Goal: Task Accomplishment & Management: Manage account settings

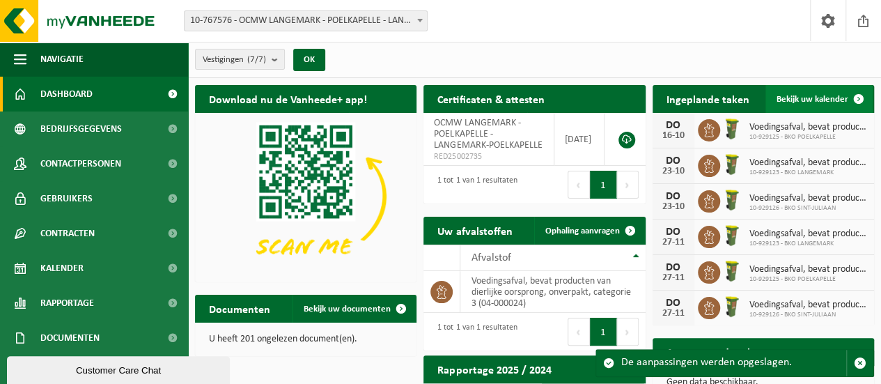
click at [823, 102] on span "Bekijk uw kalender" at bounding box center [812, 99] width 72 height 9
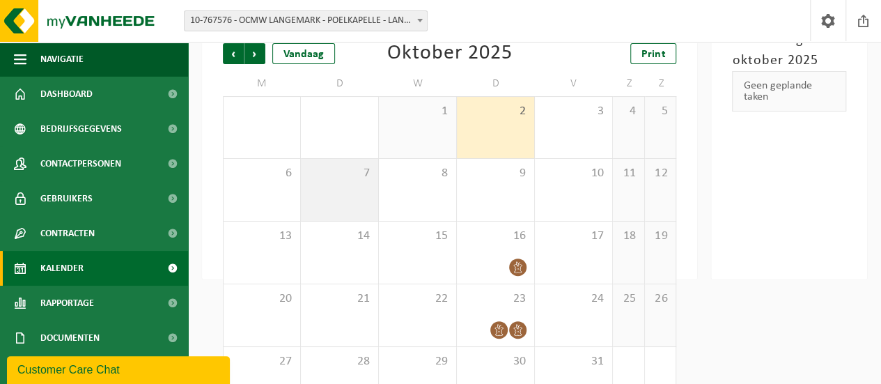
scroll to position [136, 0]
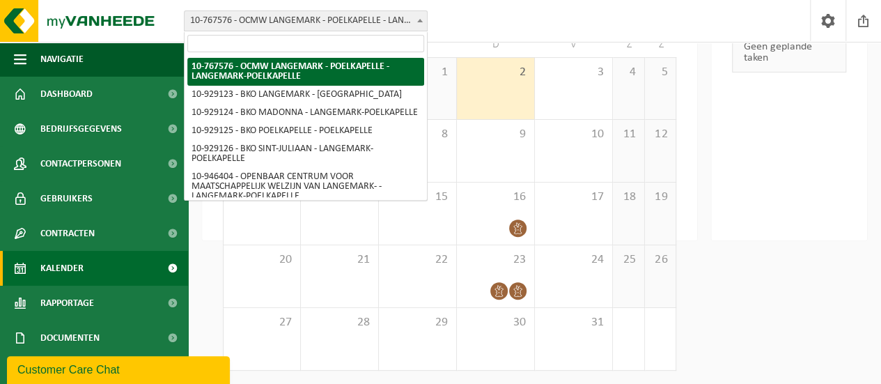
click at [388, 16] on span "10-767576 - OCMW LANGEMARK - POELKAPELLE - LANGEMARK-POELKAPELLE" at bounding box center [305, 20] width 242 height 19
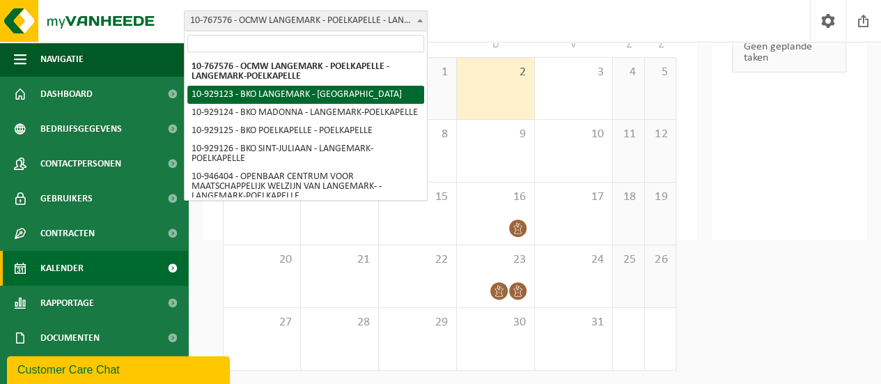
select select "133815"
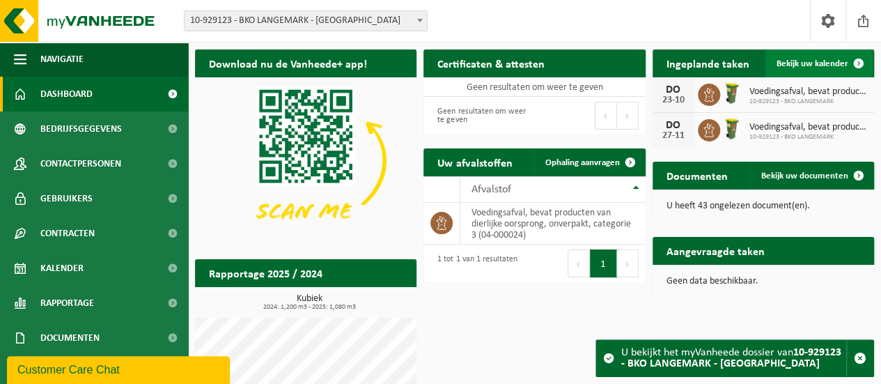
click at [806, 59] on span "Bekijk uw kalender" at bounding box center [812, 63] width 72 height 9
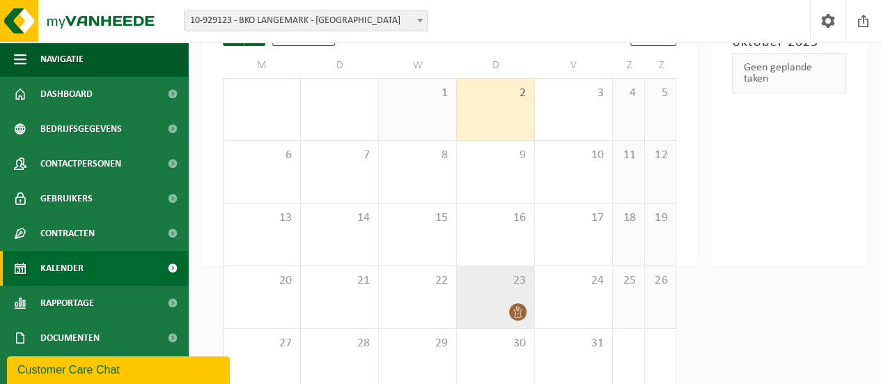
scroll to position [132, 0]
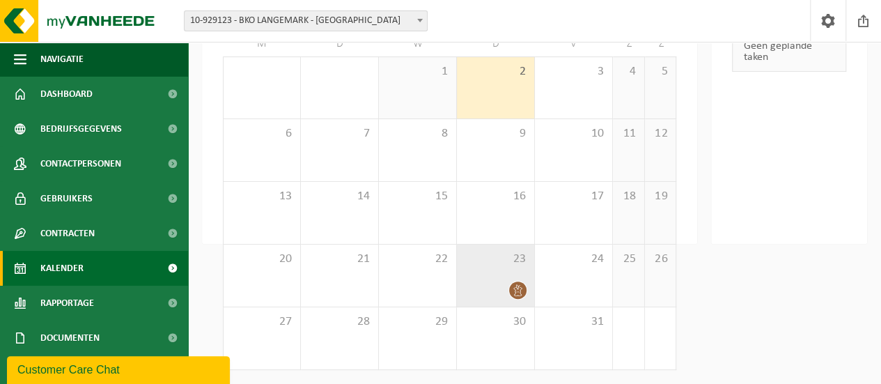
click at [514, 285] on icon at bounding box center [518, 290] width 12 height 12
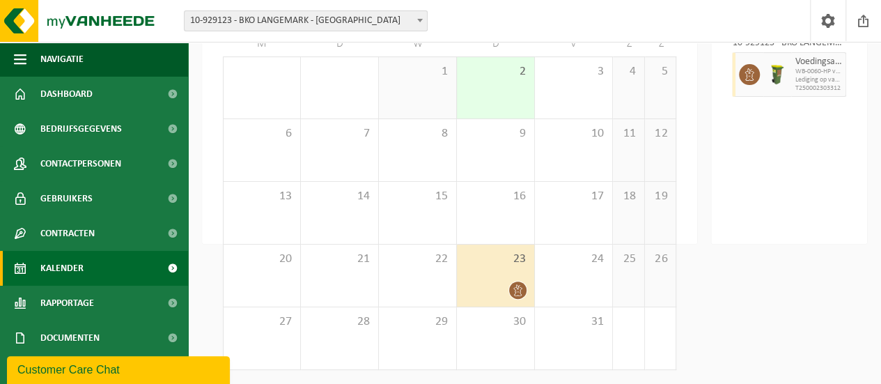
drag, startPoint x: 514, startPoint y: 285, endPoint x: 505, endPoint y: 285, distance: 9.1
click at [505, 285] on div at bounding box center [495, 290] width 63 height 19
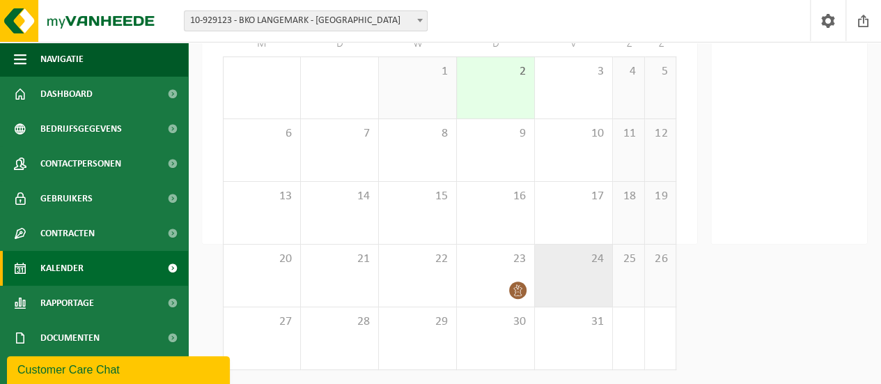
drag, startPoint x: 513, startPoint y: 286, endPoint x: 553, endPoint y: 289, distance: 39.8
click at [560, 289] on tr "20 21 22 23 24 25 26" at bounding box center [449, 275] width 453 height 63
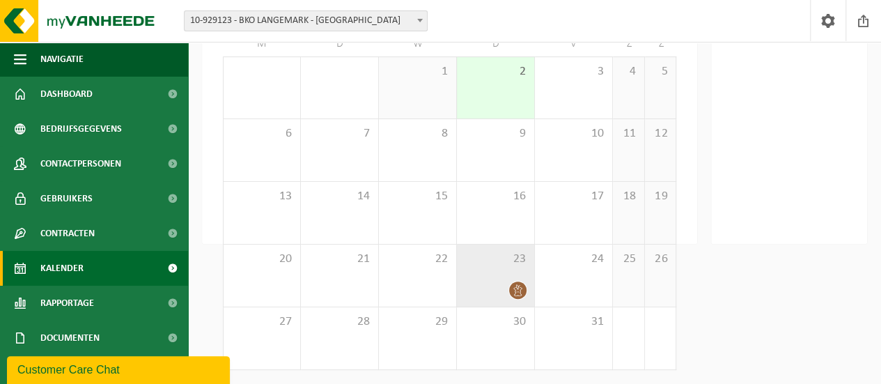
click at [515, 287] on icon at bounding box center [518, 290] width 12 height 12
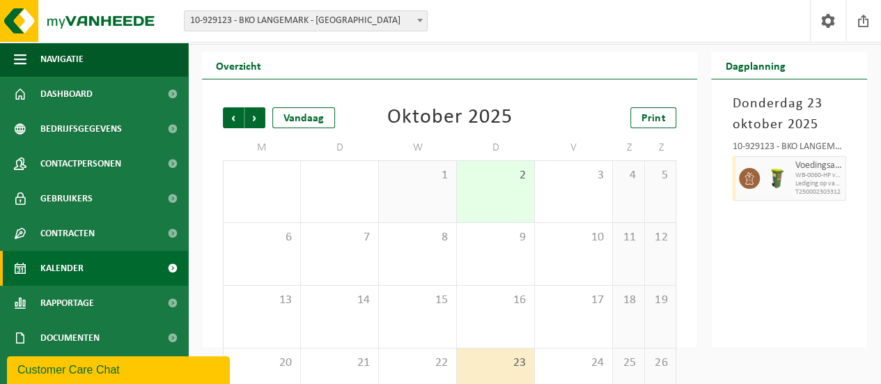
scroll to position [0, 0]
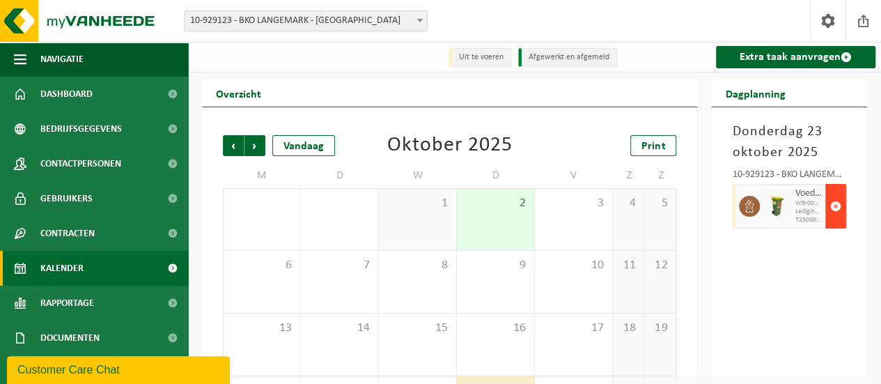
click at [831, 205] on span "button" at bounding box center [835, 206] width 11 height 28
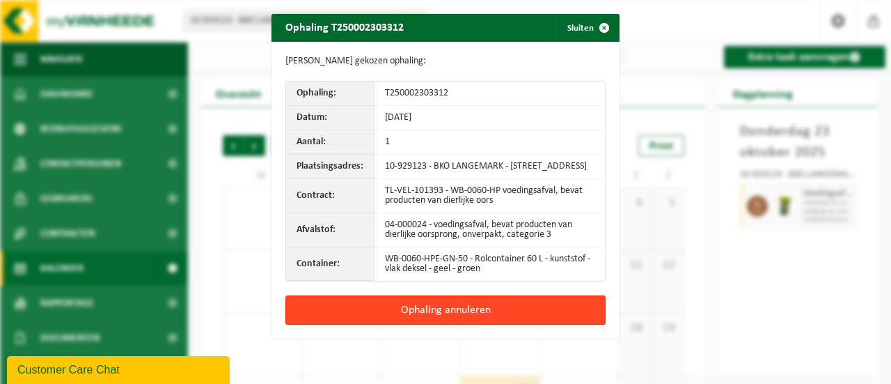
click at [476, 314] on button "Ophaling annuleren" at bounding box center [445, 309] width 320 height 29
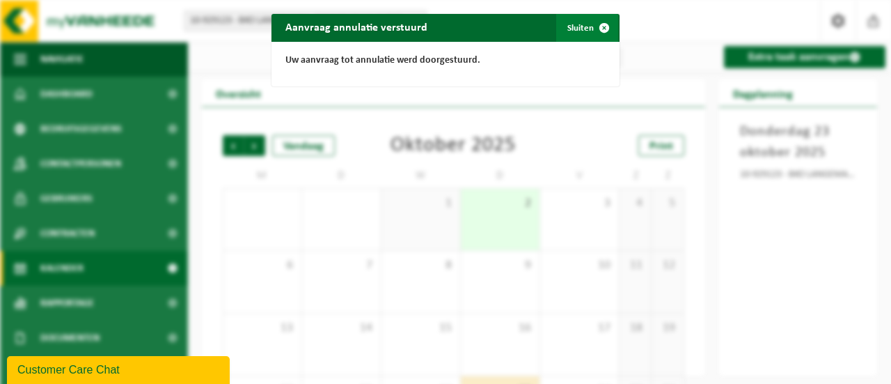
click at [596, 26] on span "button" at bounding box center [604, 28] width 28 height 28
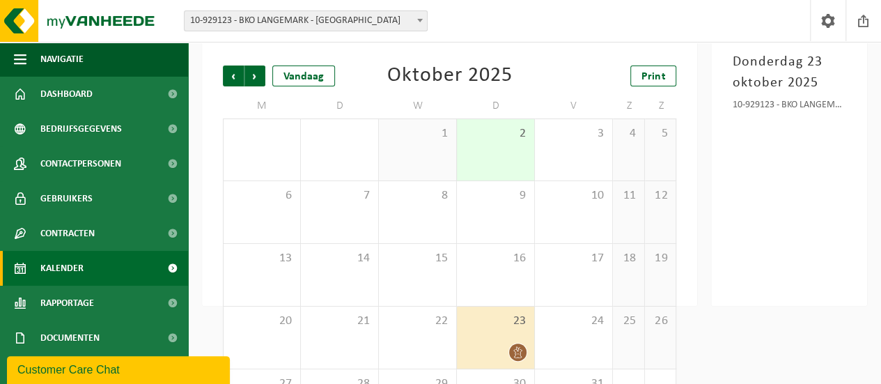
scroll to position [132, 0]
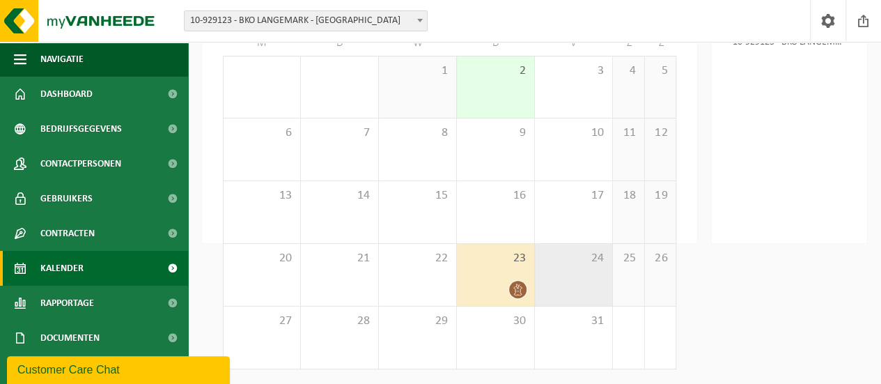
click at [577, 252] on span "24" at bounding box center [573, 258] width 63 height 15
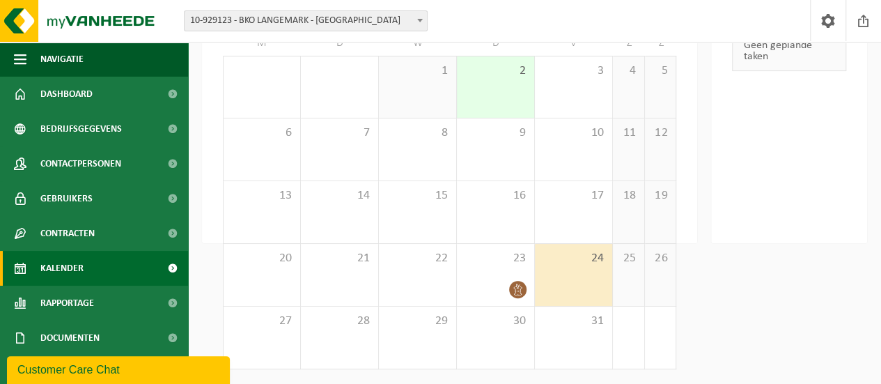
click at [586, 279] on div "24" at bounding box center [573, 275] width 77 height 62
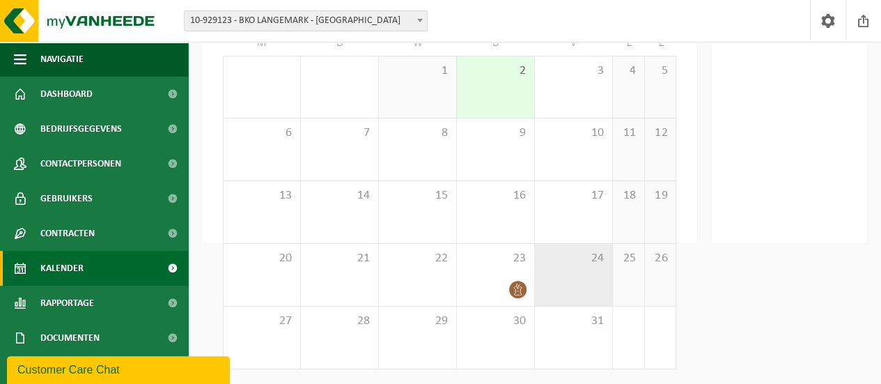
click at [586, 279] on div "24" at bounding box center [573, 275] width 77 height 62
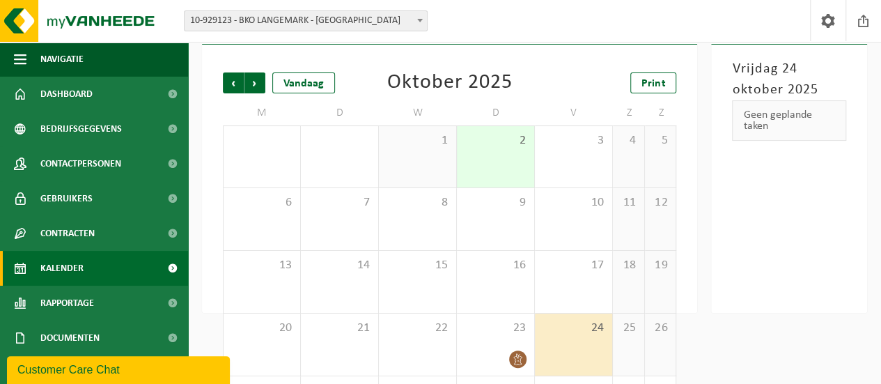
scroll to position [0, 0]
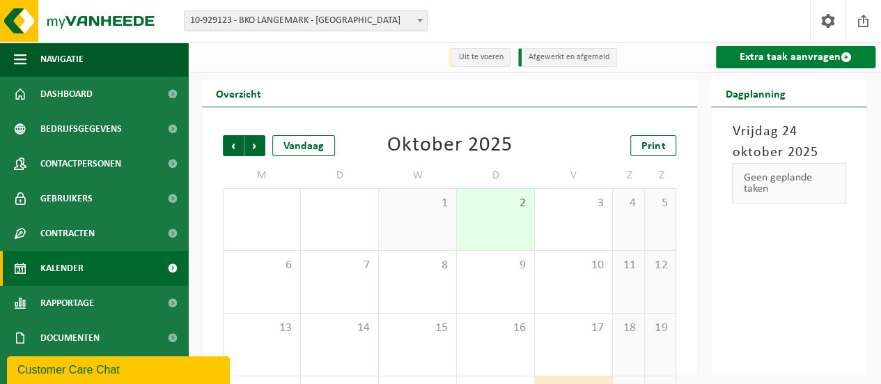
click at [782, 61] on link "Extra taak aanvragen" at bounding box center [795, 57] width 159 height 22
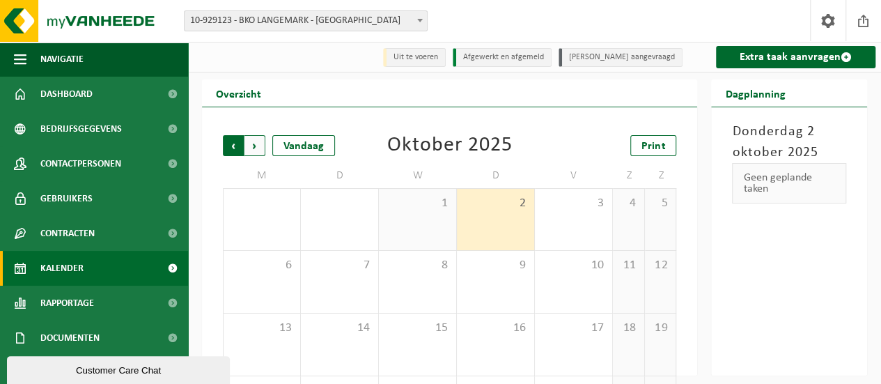
click at [260, 149] on span "Volgende" at bounding box center [254, 145] width 21 height 21
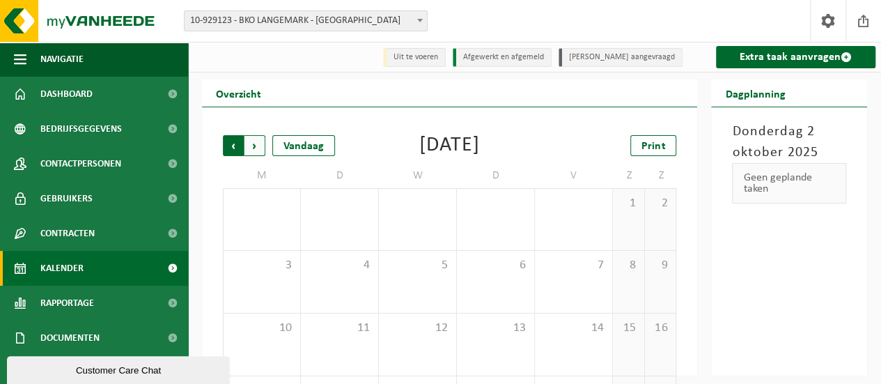
click at [254, 146] on span "Volgende" at bounding box center [254, 145] width 21 height 21
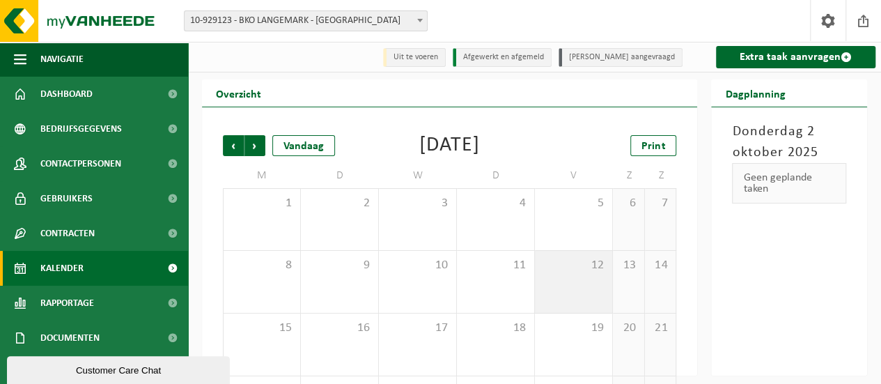
click at [583, 278] on div "12" at bounding box center [573, 282] width 77 height 62
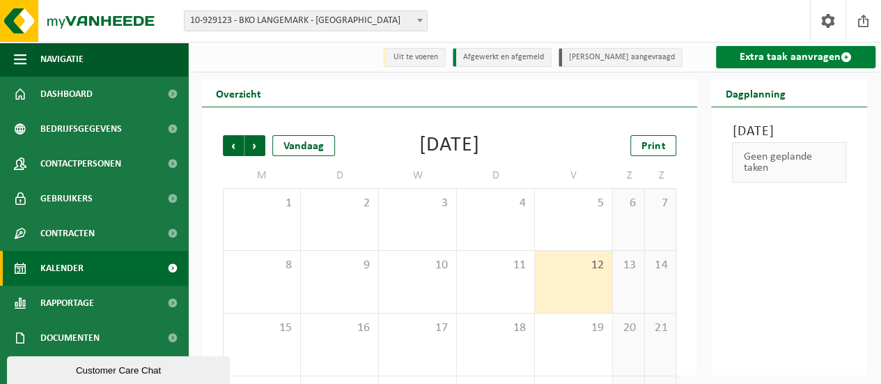
click at [778, 62] on link "Extra taak aanvragen" at bounding box center [795, 57] width 159 height 22
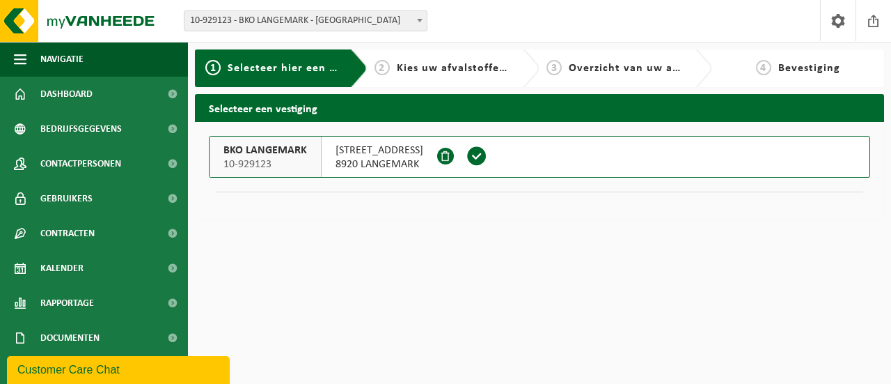
click at [479, 157] on span at bounding box center [476, 156] width 21 height 21
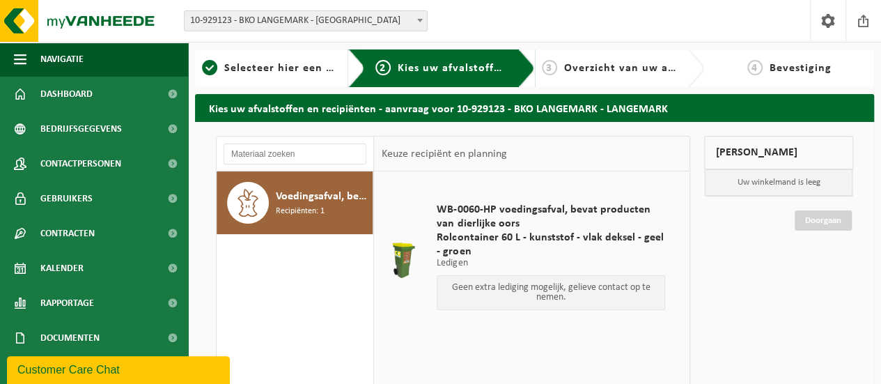
click at [327, 197] on span "Voedingsafval, bevat producten van dierlijke oorsprong, onverpakt, categorie 3" at bounding box center [322, 196] width 93 height 17
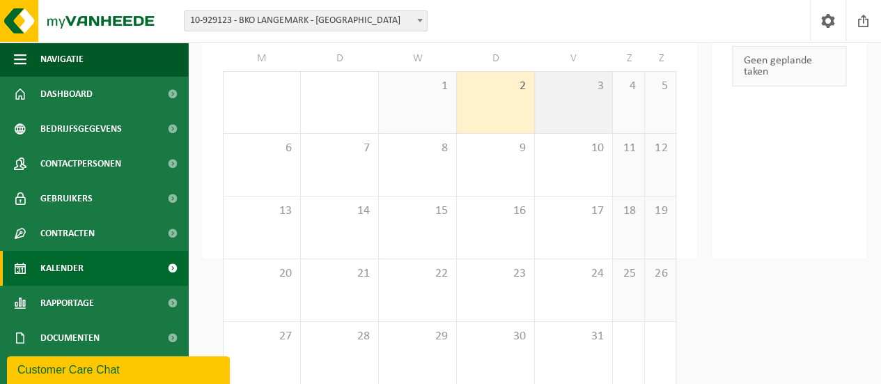
scroll to position [132, 0]
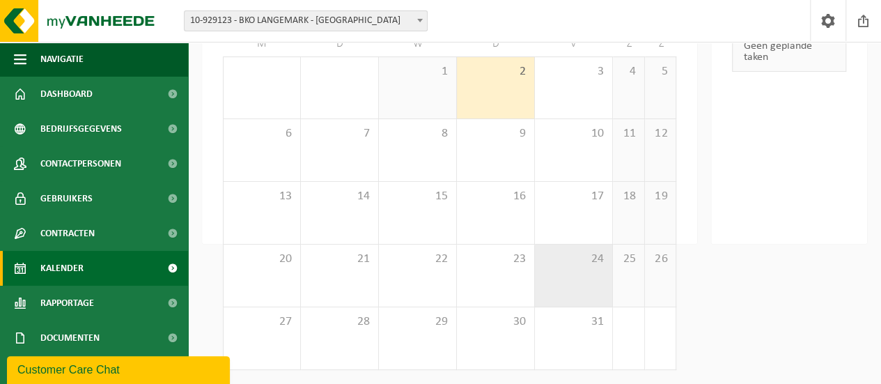
click at [570, 270] on div "24" at bounding box center [573, 275] width 77 height 62
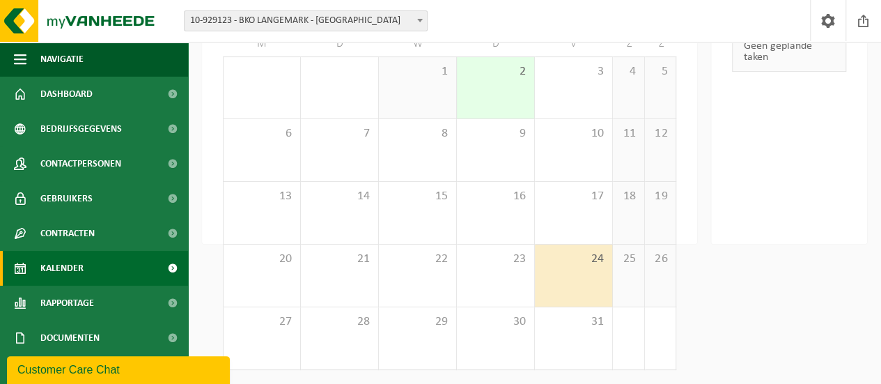
scroll to position [0, 0]
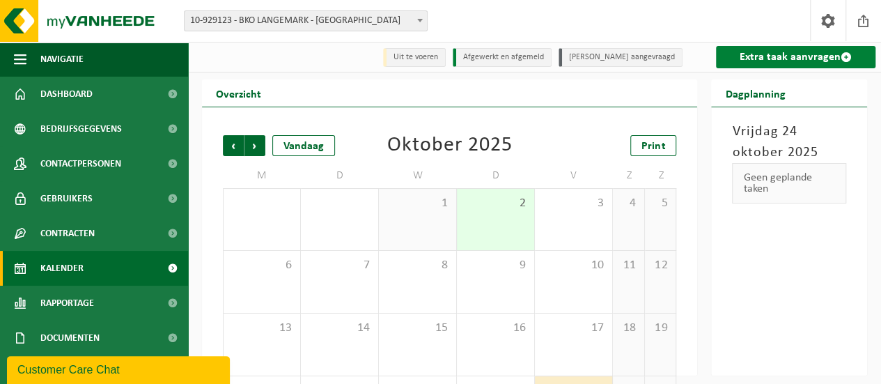
click at [800, 59] on link "Extra taak aanvragen" at bounding box center [795, 57] width 159 height 22
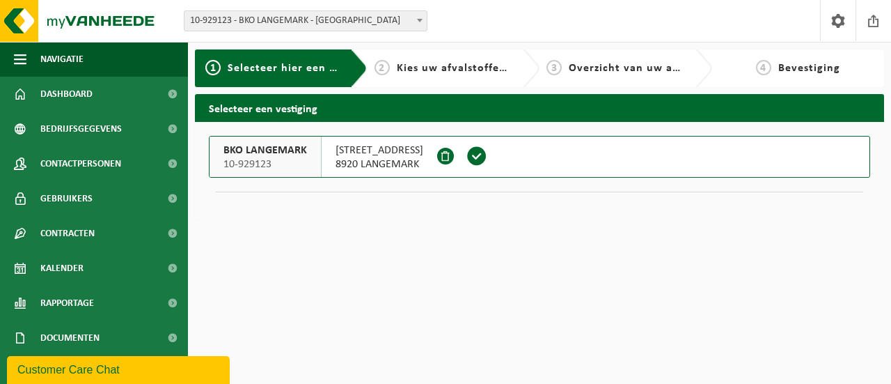
click at [375, 157] on span "8920 LANGEMARK" at bounding box center [380, 164] width 88 height 14
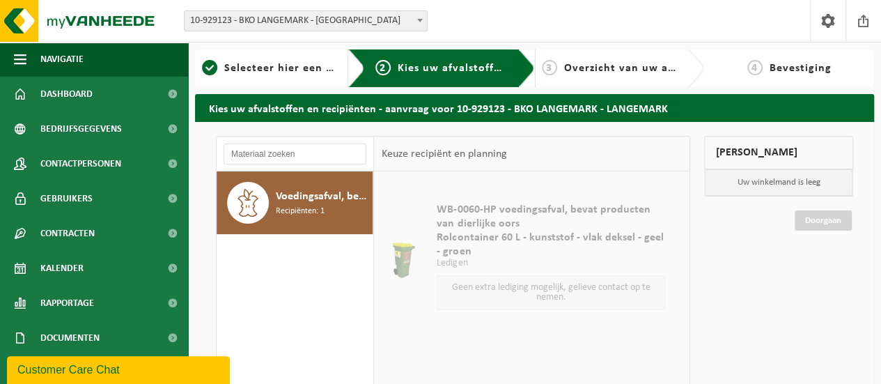
click at [324, 191] on span "Voedingsafval, bevat producten van dierlijke oorsprong, onverpakt, categorie 3" at bounding box center [322, 196] width 93 height 17
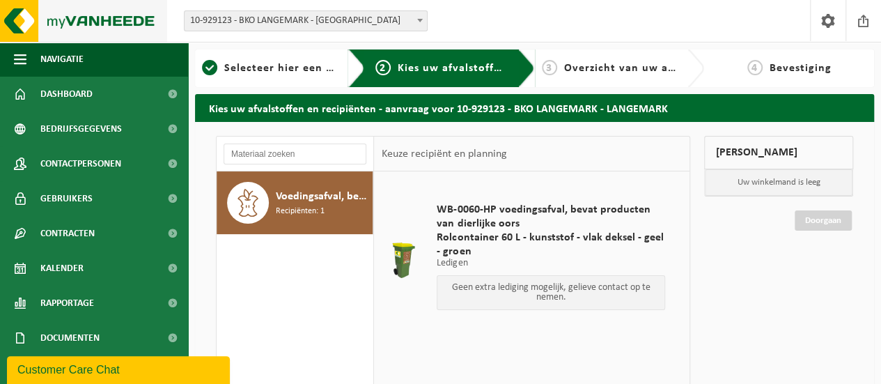
click at [92, 23] on img at bounding box center [83, 21] width 167 height 42
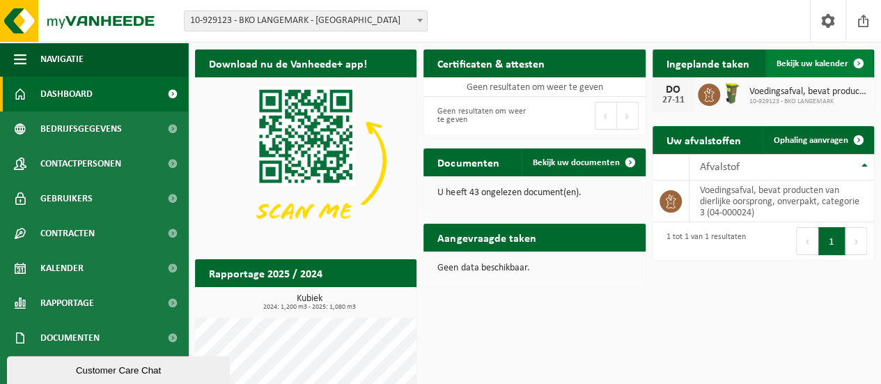
click at [818, 64] on span "Bekijk uw kalender" at bounding box center [812, 63] width 72 height 9
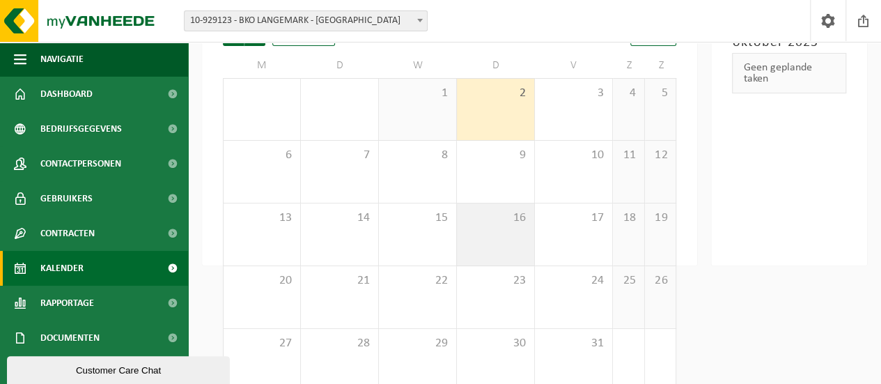
scroll to position [132, 0]
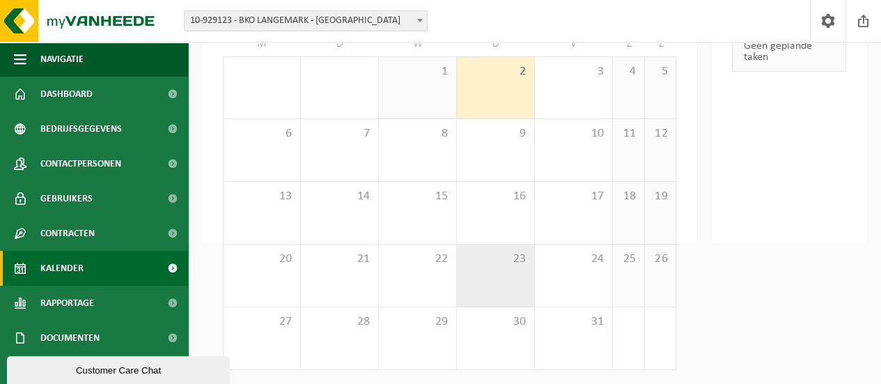
click at [507, 260] on span "23" at bounding box center [495, 258] width 63 height 15
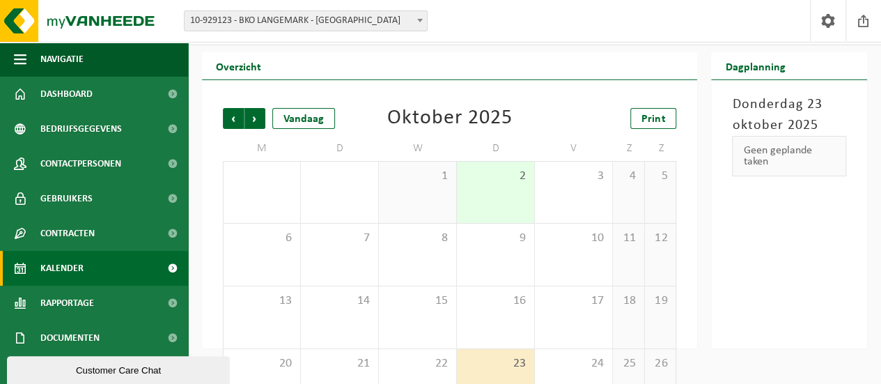
scroll to position [0, 0]
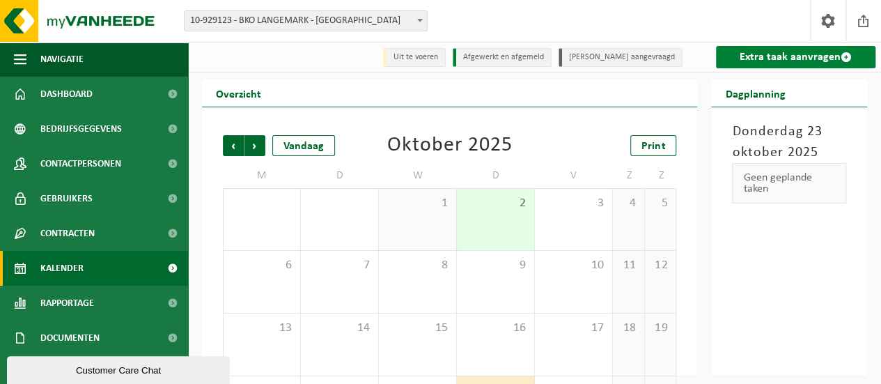
click at [806, 58] on link "Extra taak aanvragen" at bounding box center [795, 57] width 159 height 22
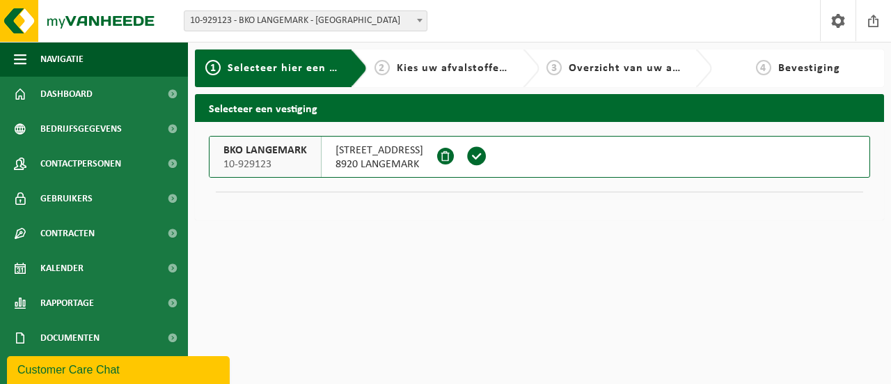
click at [400, 166] on span "8920 LANGEMARK" at bounding box center [380, 164] width 88 height 14
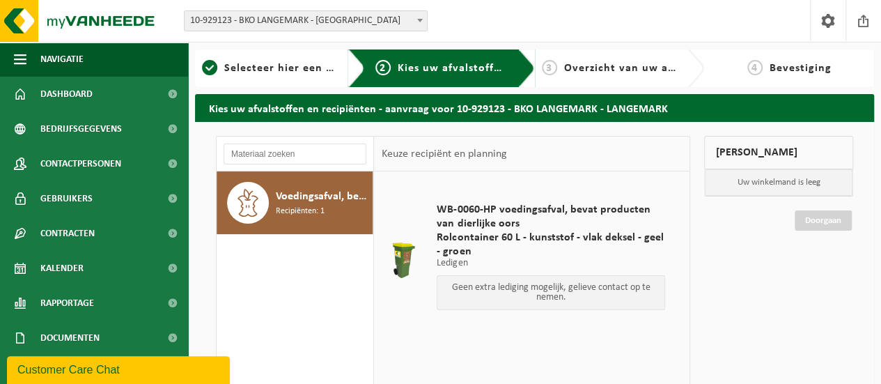
click at [347, 205] on div "Voedingsafval, bevat producten van dierlijke oorsprong, onverpakt, categorie 3 …" at bounding box center [322, 203] width 93 height 42
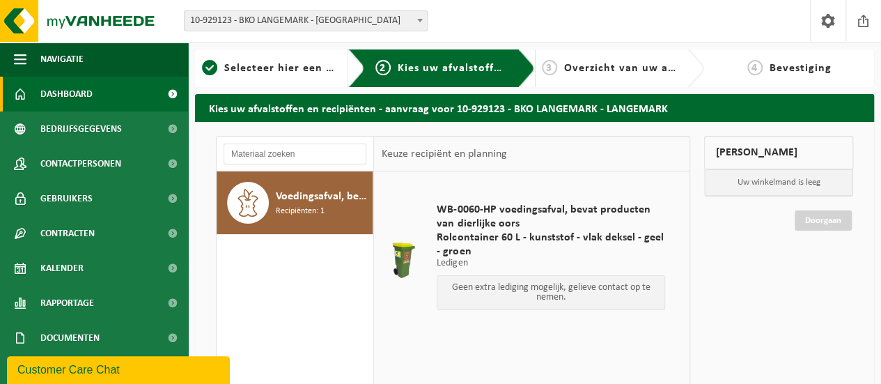
click at [72, 94] on span "Dashboard" at bounding box center [66, 94] width 52 height 35
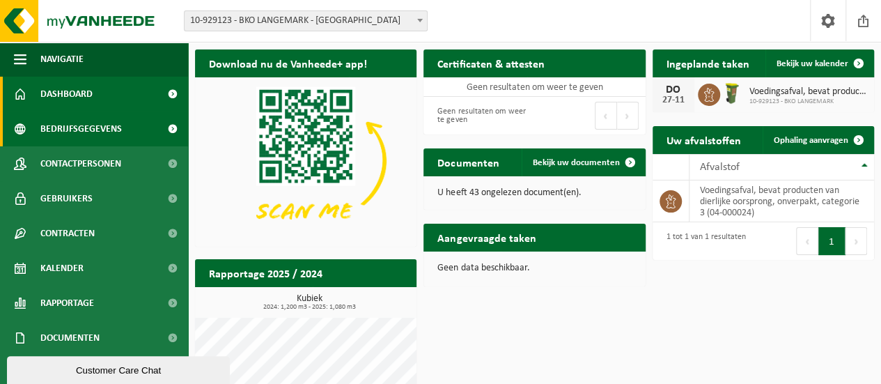
click at [78, 133] on span "Bedrijfsgegevens" at bounding box center [80, 128] width 81 height 35
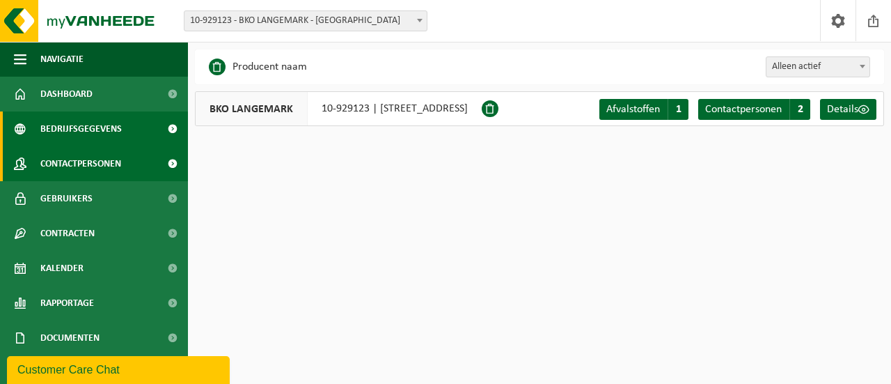
click at [52, 171] on span "Contactpersonen" at bounding box center [80, 163] width 81 height 35
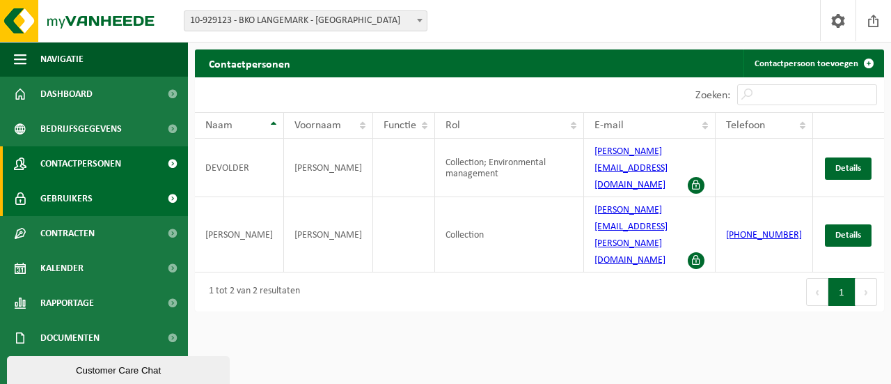
click at [67, 204] on span "Gebruikers" at bounding box center [66, 198] width 52 height 35
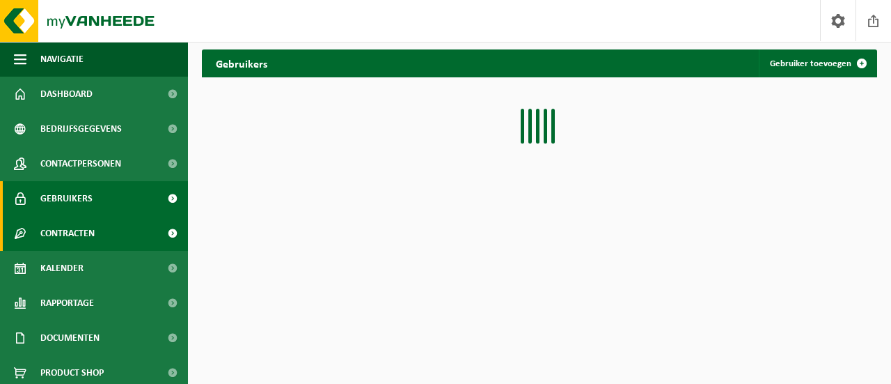
click at [62, 231] on span "Contracten" at bounding box center [67, 233] width 54 height 35
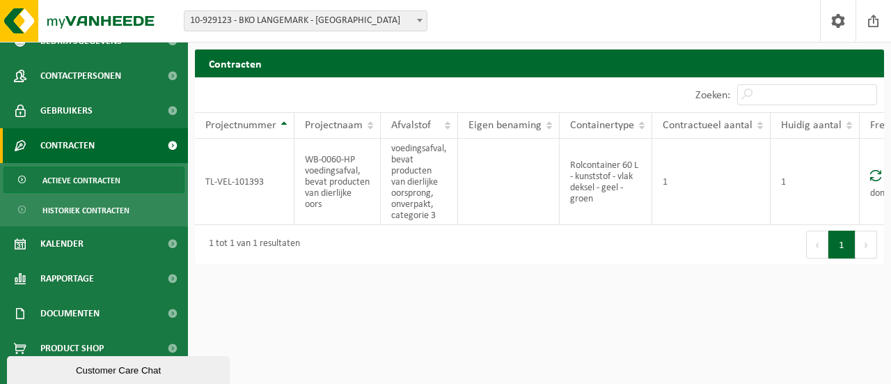
scroll to position [104, 0]
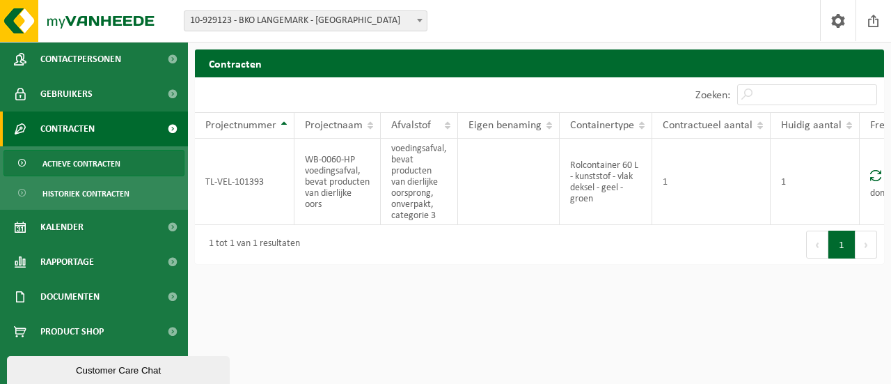
click at [379, 11] on span "10-929123 - BKO LANGEMARK - [GEOGRAPHIC_DATA]" at bounding box center [305, 20] width 242 height 19
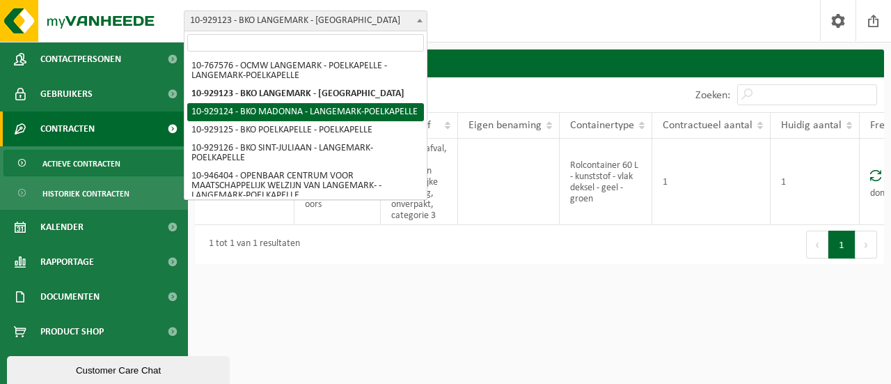
select select "133816"
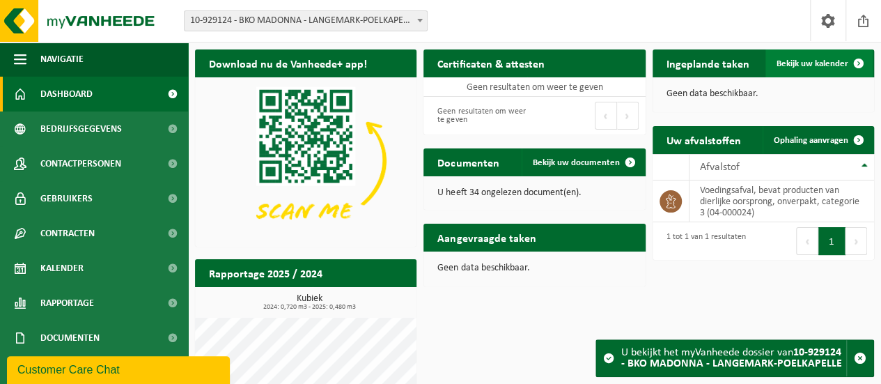
click at [831, 63] on span "Bekijk uw kalender" at bounding box center [812, 63] width 72 height 9
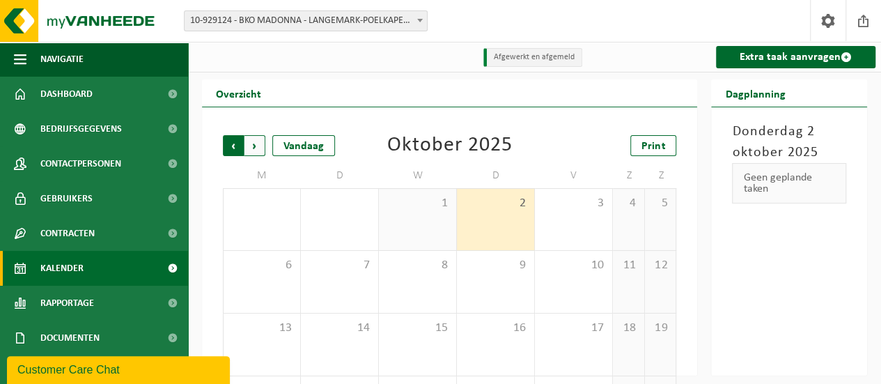
click at [258, 149] on span "Volgende" at bounding box center [254, 145] width 21 height 21
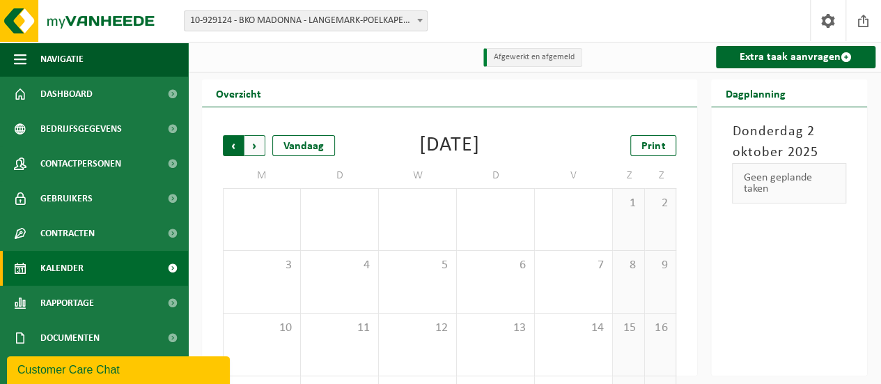
click at [253, 144] on span "Volgende" at bounding box center [254, 145] width 21 height 21
click at [256, 141] on span "Volgende" at bounding box center [254, 145] width 21 height 21
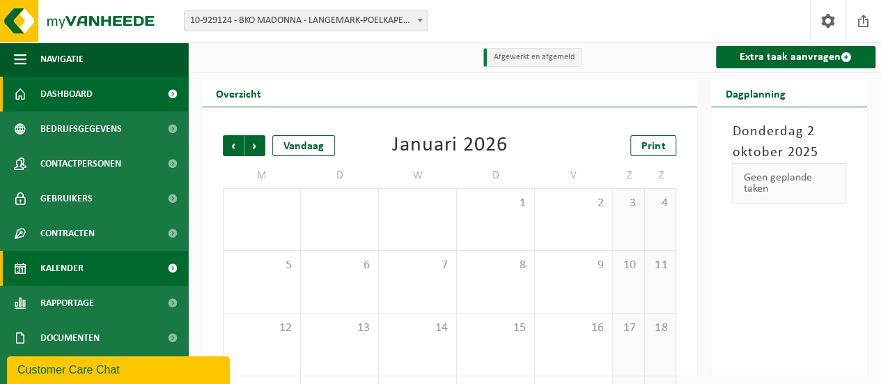
click at [84, 95] on span "Dashboard" at bounding box center [66, 94] width 52 height 35
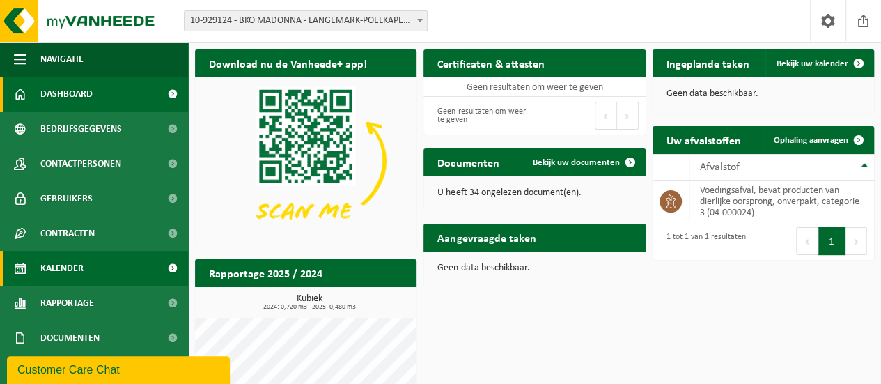
click at [48, 265] on span "Kalender" at bounding box center [61, 268] width 43 height 35
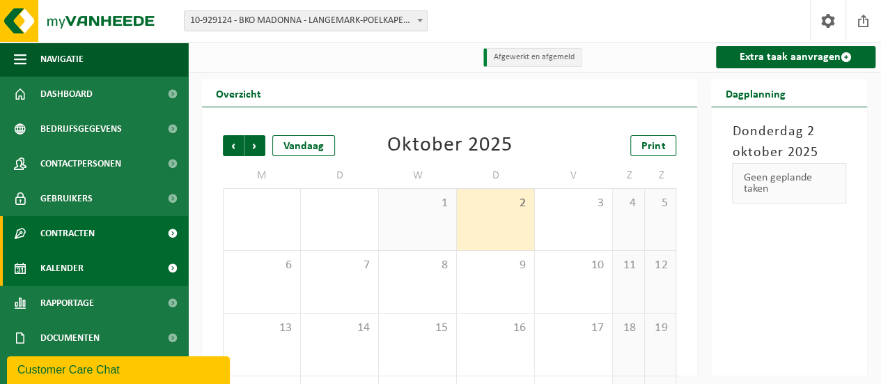
click at [85, 233] on span "Contracten" at bounding box center [67, 233] width 54 height 35
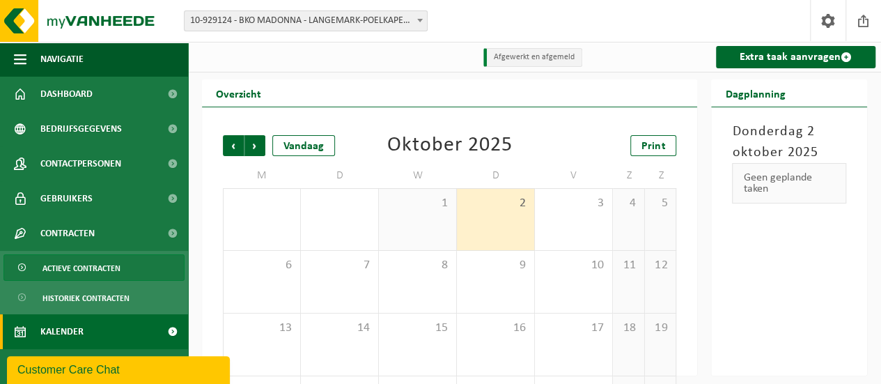
click at [81, 270] on span "Actieve contracten" at bounding box center [81, 268] width 78 height 26
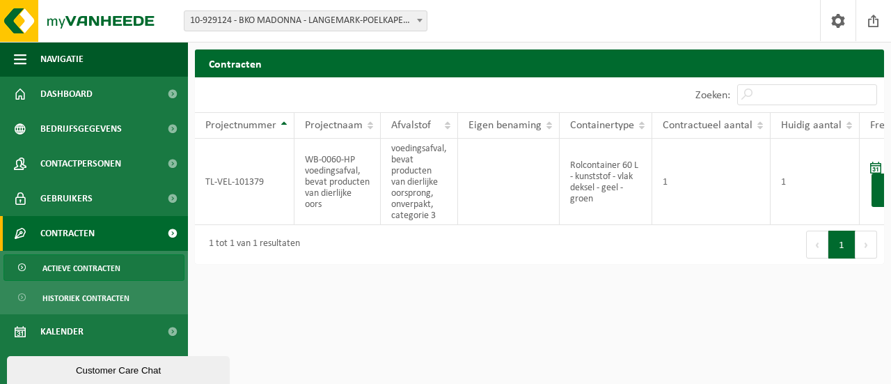
scroll to position [0, 49]
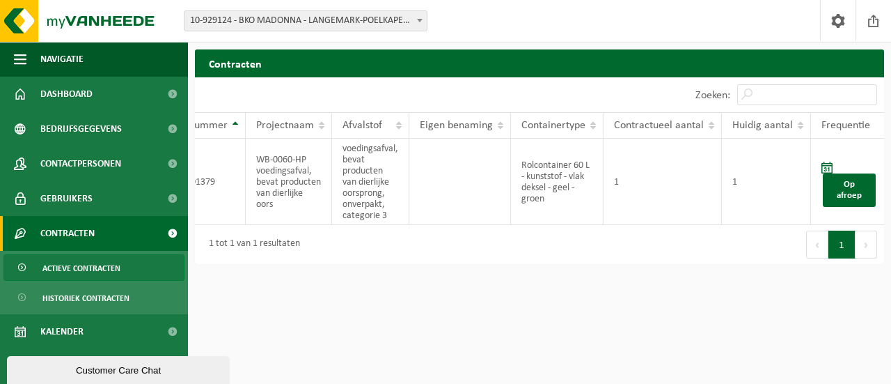
click at [329, 24] on span "10-929124 - BKO MADONNA - LANGEMARK-POELKAPELLE" at bounding box center [305, 20] width 242 height 19
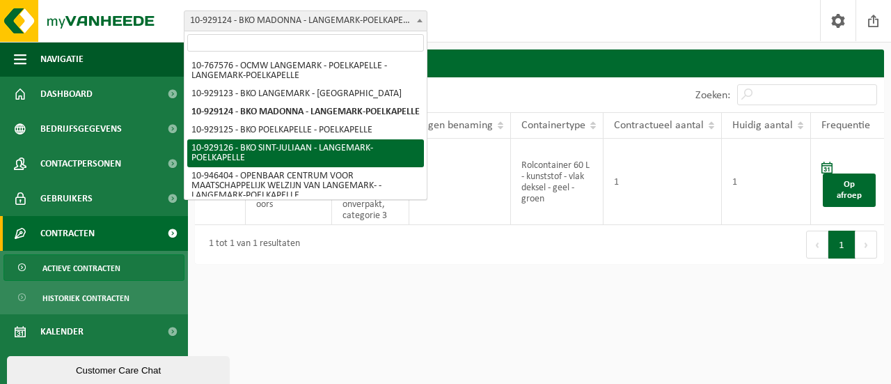
select select "133818"
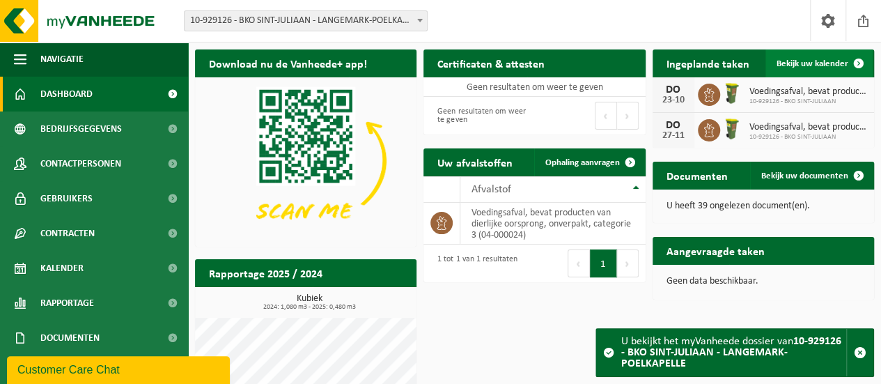
click at [799, 66] on span "Bekijk uw kalender" at bounding box center [812, 63] width 72 height 9
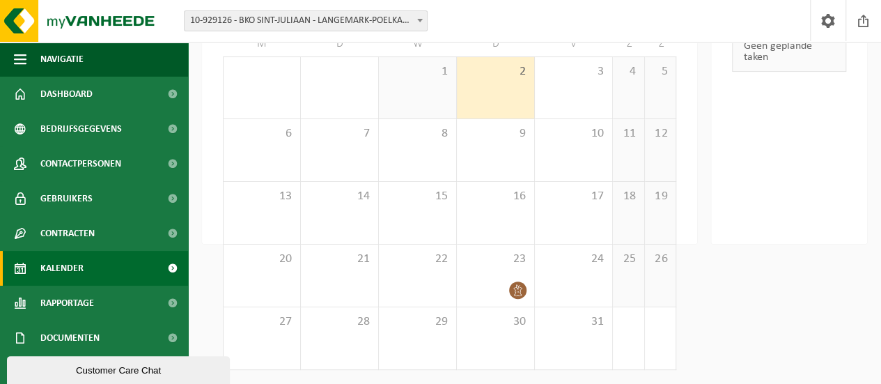
scroll to position [79, 0]
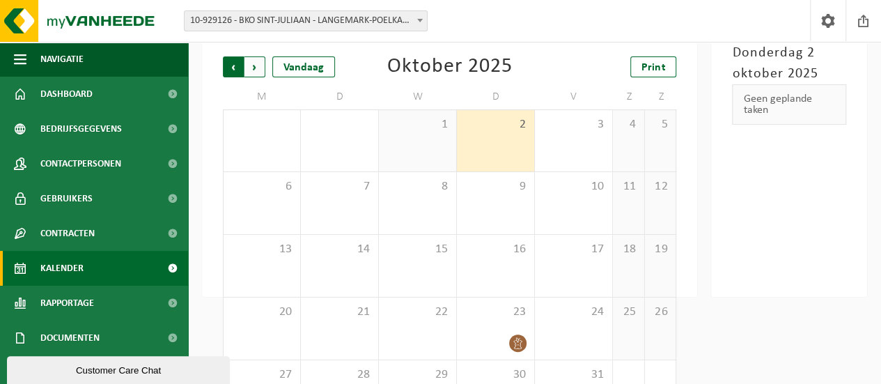
click at [256, 70] on span "Volgende" at bounding box center [254, 66] width 21 height 21
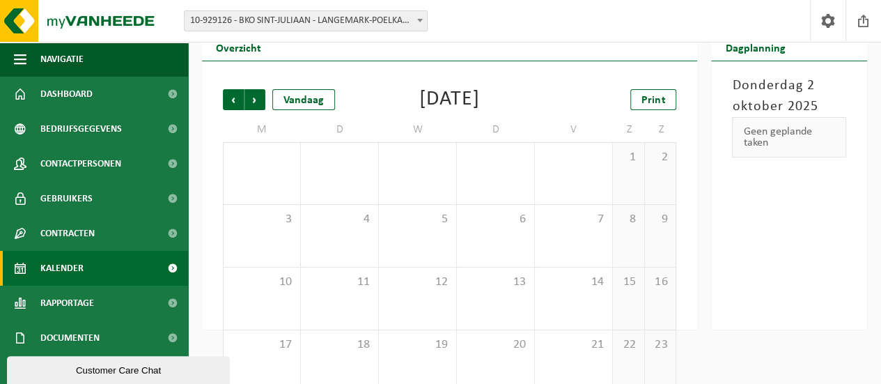
scroll to position [43, 0]
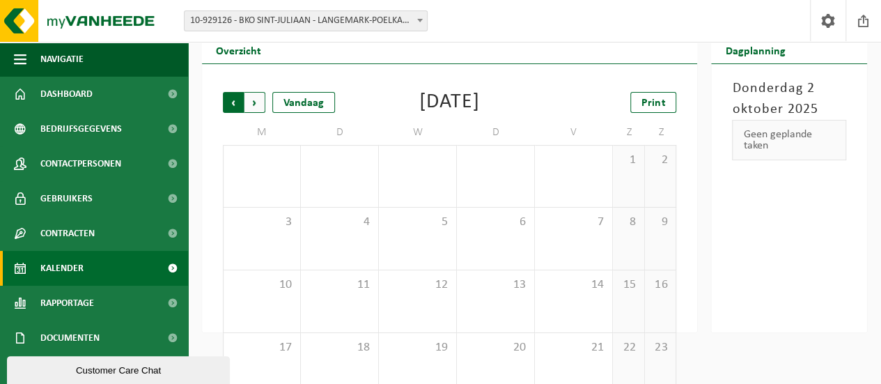
click at [253, 97] on span "Volgende" at bounding box center [254, 102] width 21 height 21
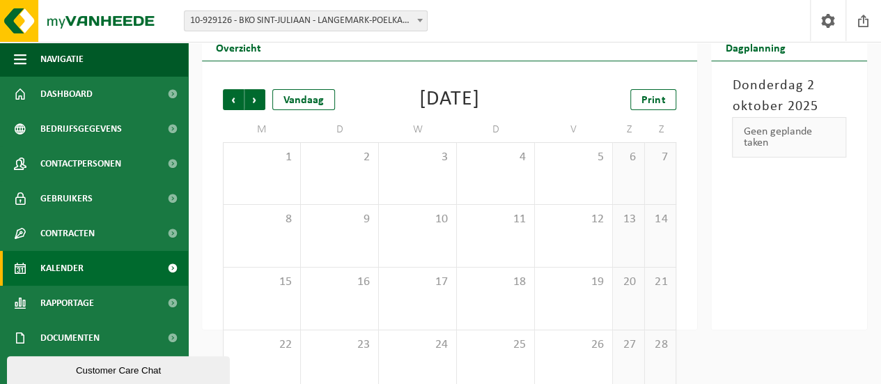
scroll to position [45, 0]
